Goal: Information Seeking & Learning: Find contact information

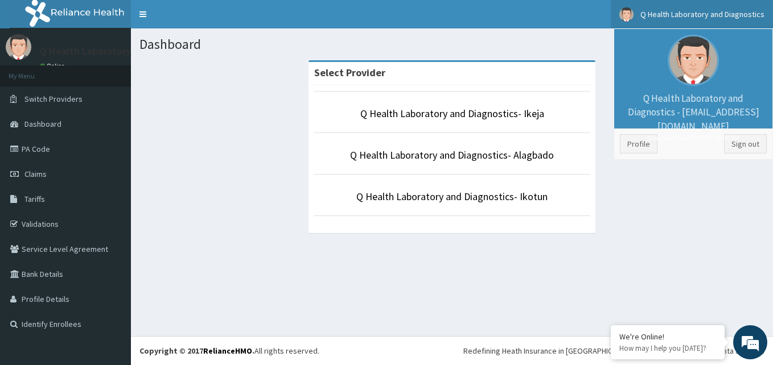
click at [649, 140] on small "Member since [DATE] 7:56:48 PM" at bounding box center [693, 138] width 147 height 10
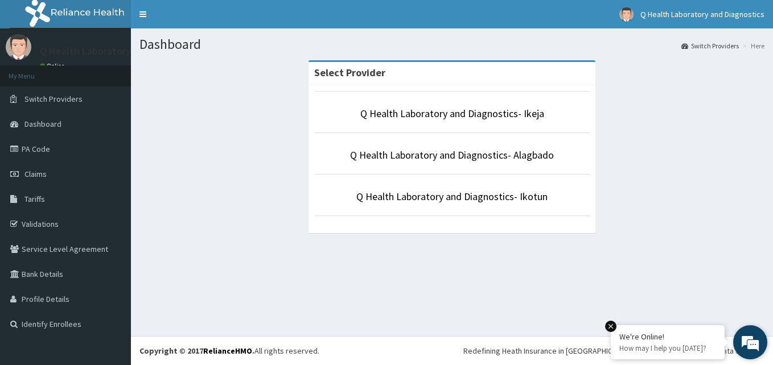
click at [611, 328] on em at bounding box center [610, 326] width 11 height 11
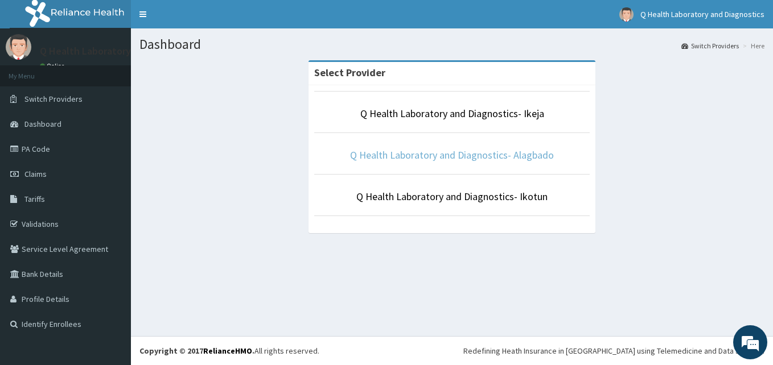
click at [475, 151] on link "Q Health Laboratory and Diagnostics- Alagbado" at bounding box center [452, 155] width 204 height 13
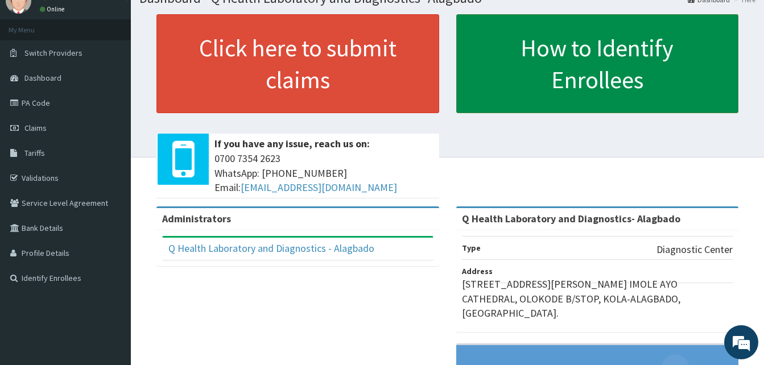
scroll to position [57, 0]
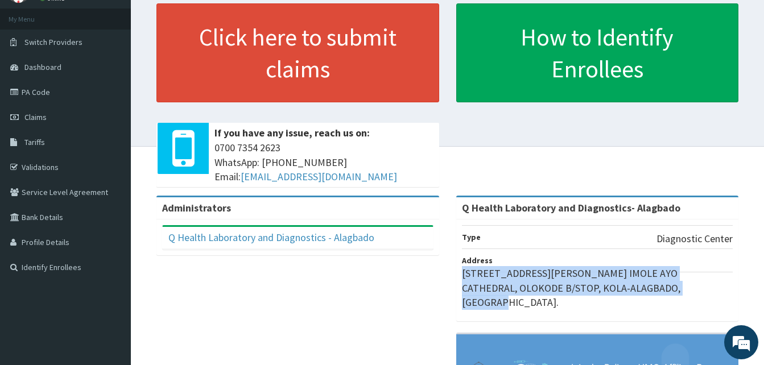
drag, startPoint x: 463, startPoint y: 273, endPoint x: 672, endPoint y: 301, distance: 210.8
click at [672, 301] on div "Type Diagnostic Center Address 90, NURENI YUSUF DRIVE, OPP CCC IMOLE AYO CATHED…" at bounding box center [597, 271] width 283 height 102
copy p "90, NURENI YUSUF DRIVE, OPP CCC IMOLE AYO CATHEDRAL, OLOKODE B/STOP, KOLA-ALAGB…"
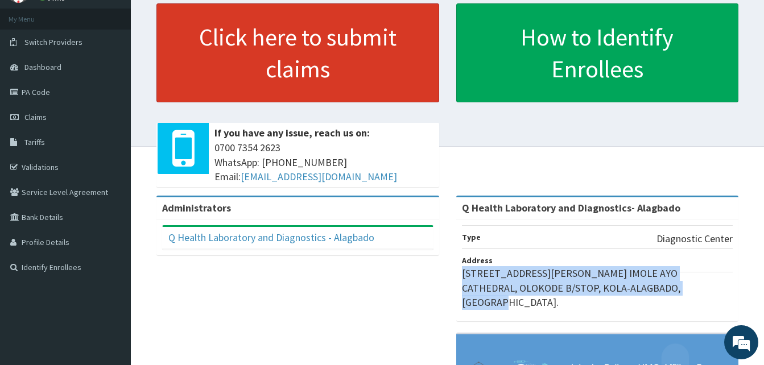
scroll to position [0, 0]
